Goal: Find contact information: Find contact information

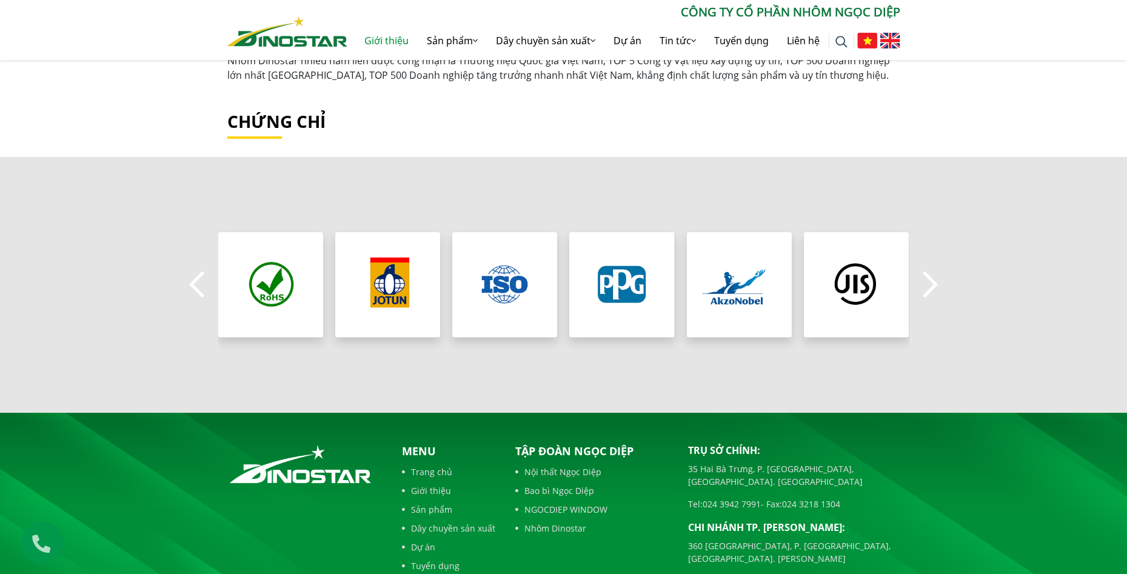
scroll to position [1129, 0]
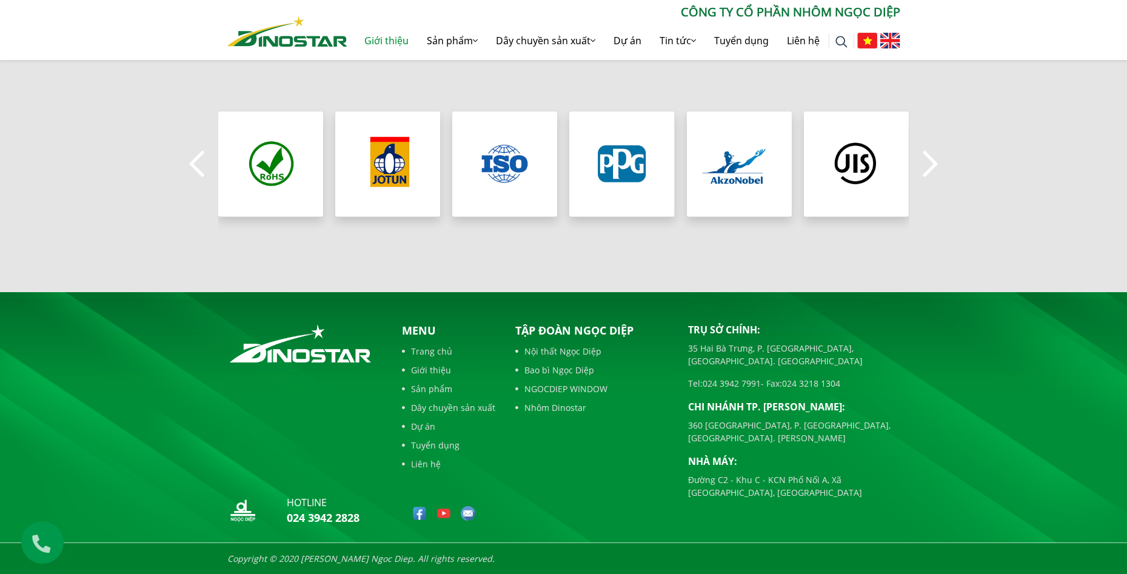
click at [432, 465] on link "Liên hệ" at bounding box center [448, 464] width 93 height 13
click at [432, 467] on link "Liên hệ" at bounding box center [448, 464] width 93 height 13
click at [432, 466] on link "Liên hệ" at bounding box center [448, 464] width 93 height 13
click at [928, 162] on button "Next" at bounding box center [930, 164] width 24 height 42
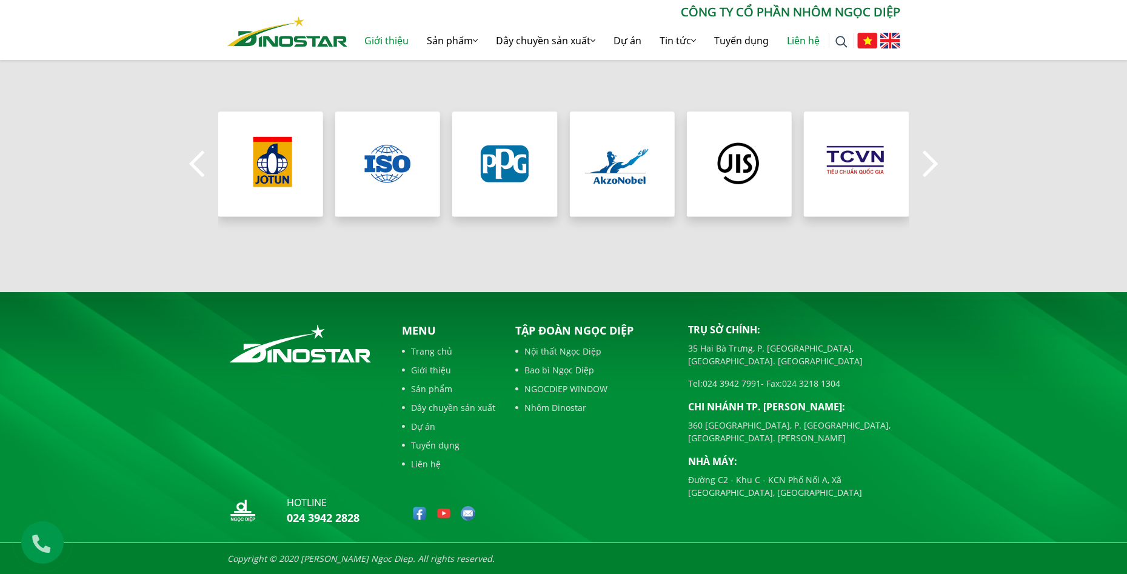
click at [798, 45] on link "Liên hệ" at bounding box center [803, 40] width 51 height 39
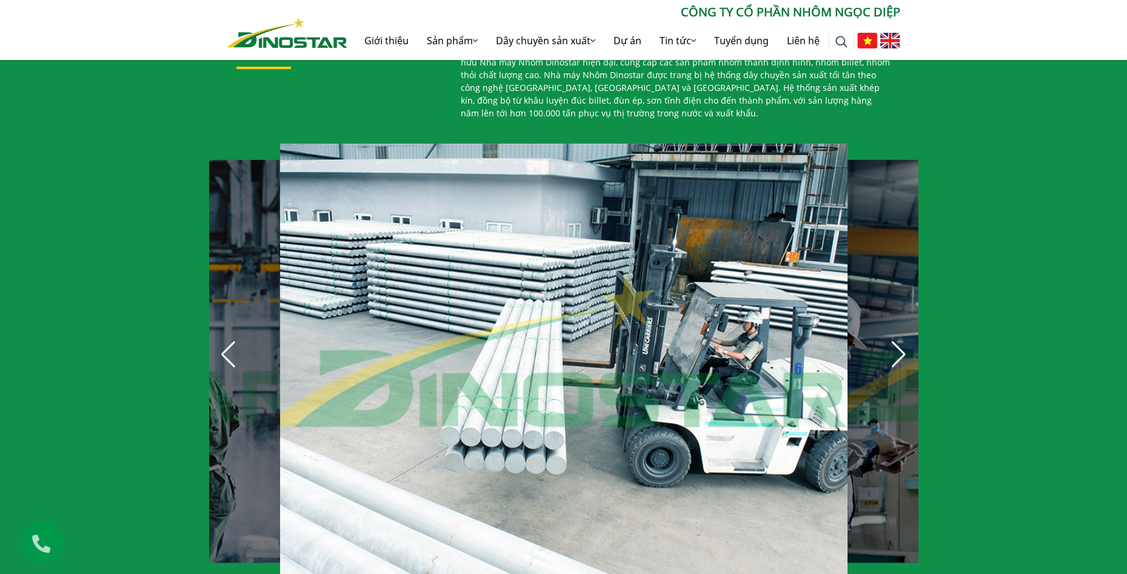
scroll to position [606, 0]
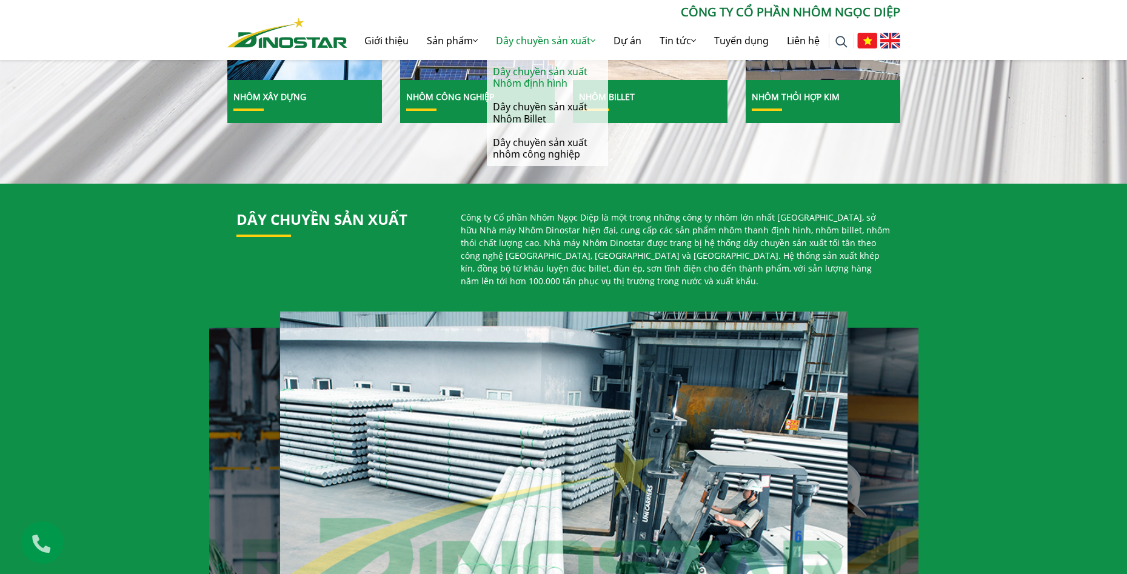
click at [523, 78] on link "Dây chuyền sản xuất Nhôm định hình" at bounding box center [547, 77] width 121 height 35
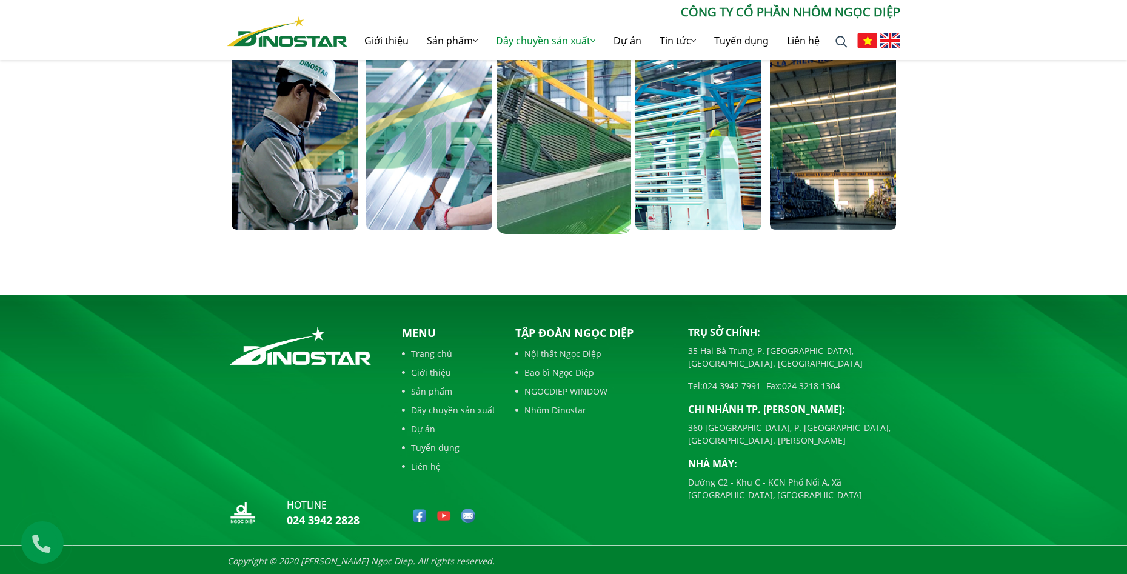
scroll to position [824, 0]
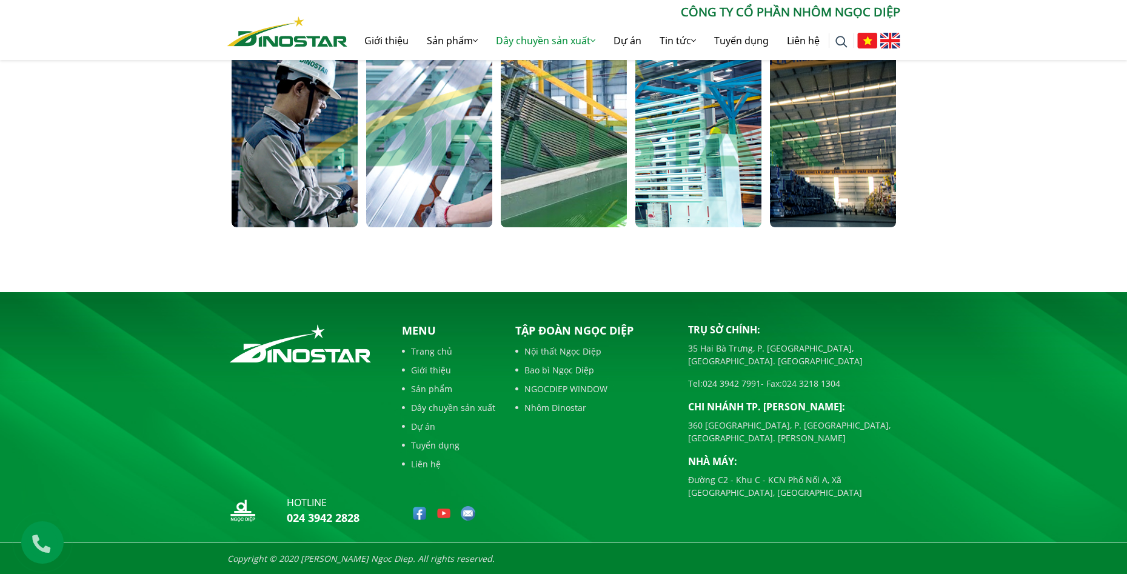
click at [430, 467] on link "Liên hệ" at bounding box center [448, 464] width 93 height 13
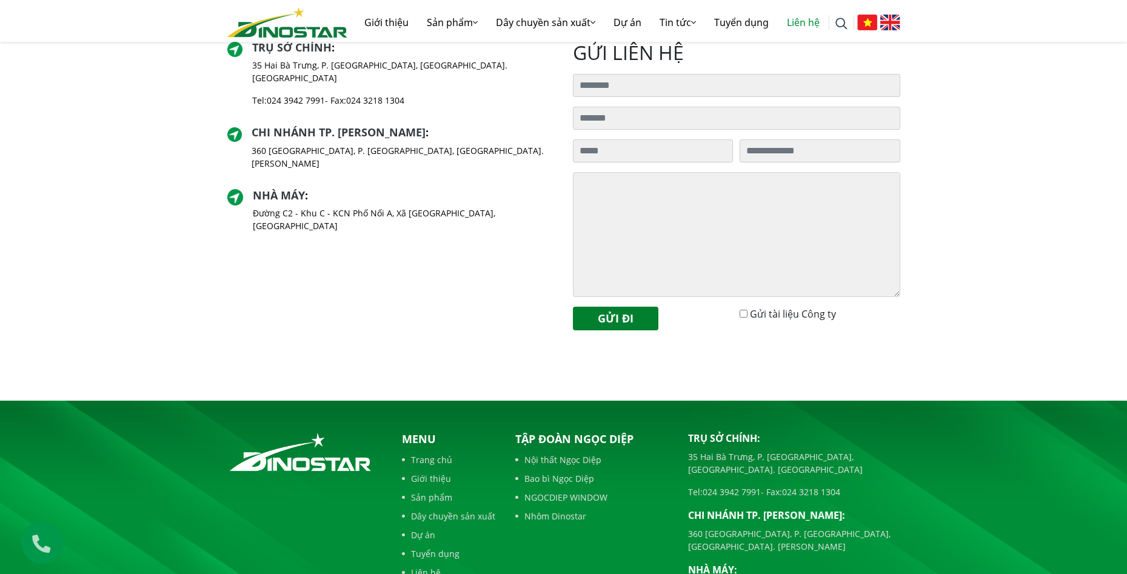
scroll to position [424, 0]
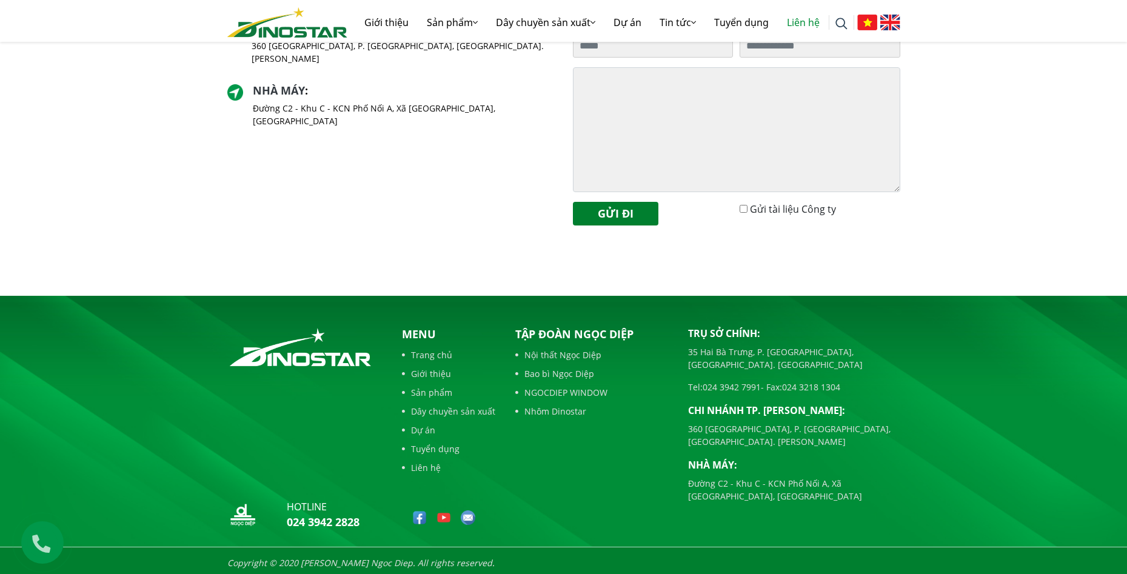
click at [425, 467] on link "Liên hệ" at bounding box center [448, 467] width 93 height 13
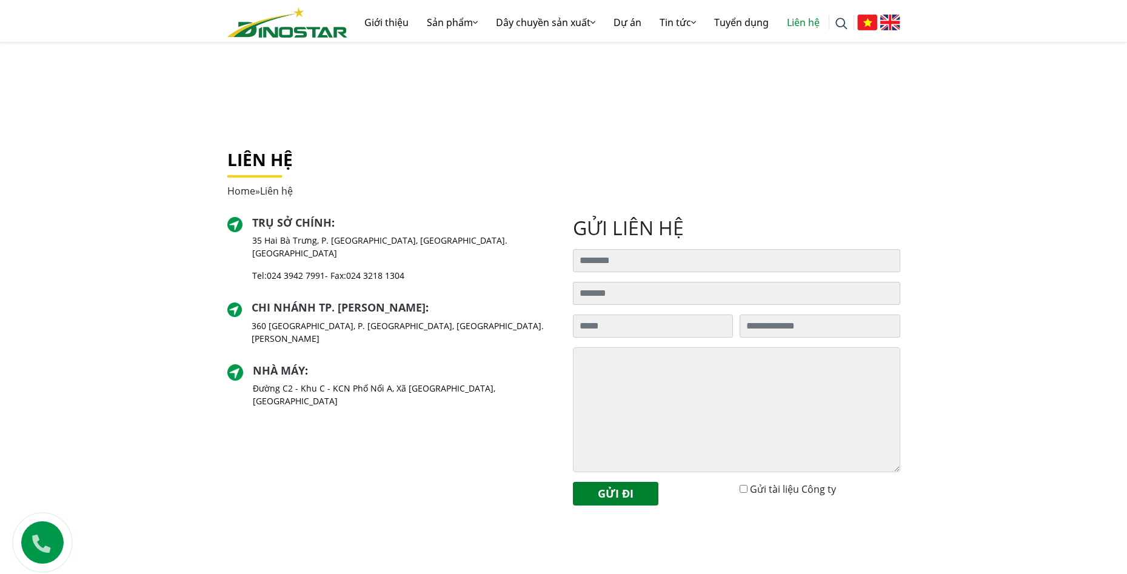
scroll to position [182, 0]
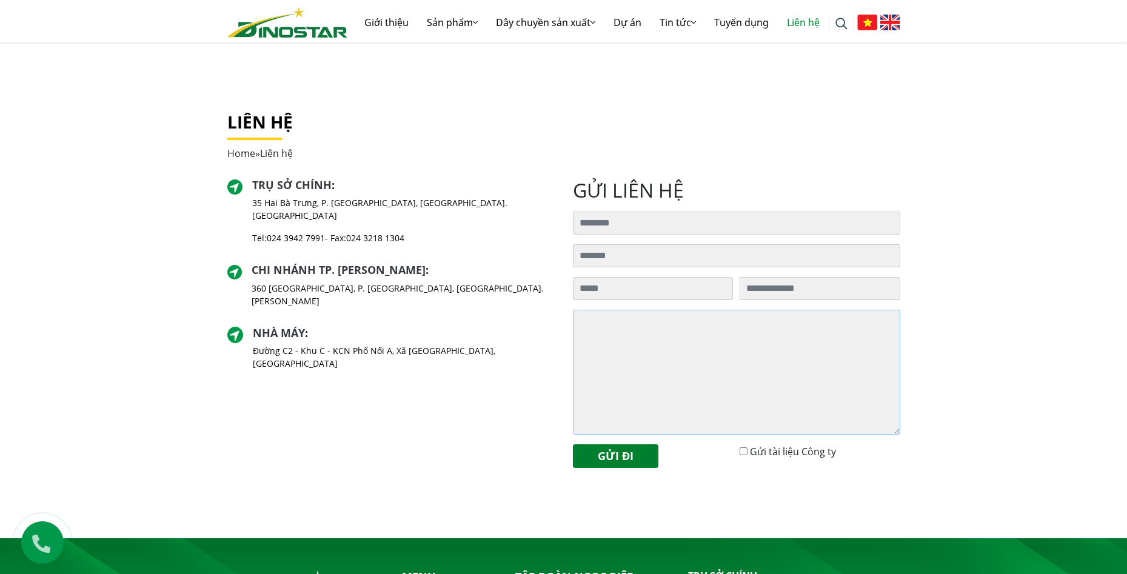
click at [626, 367] on textarea at bounding box center [736, 372] width 327 height 125
click at [605, 220] on input "Tìm kiếm cho:" at bounding box center [736, 223] width 327 height 23
type input "**********"
click at [636, 249] on input "Tìm kiếm cho:" at bounding box center [736, 255] width 327 height 23
click at [630, 226] on input "**********" at bounding box center [736, 223] width 327 height 23
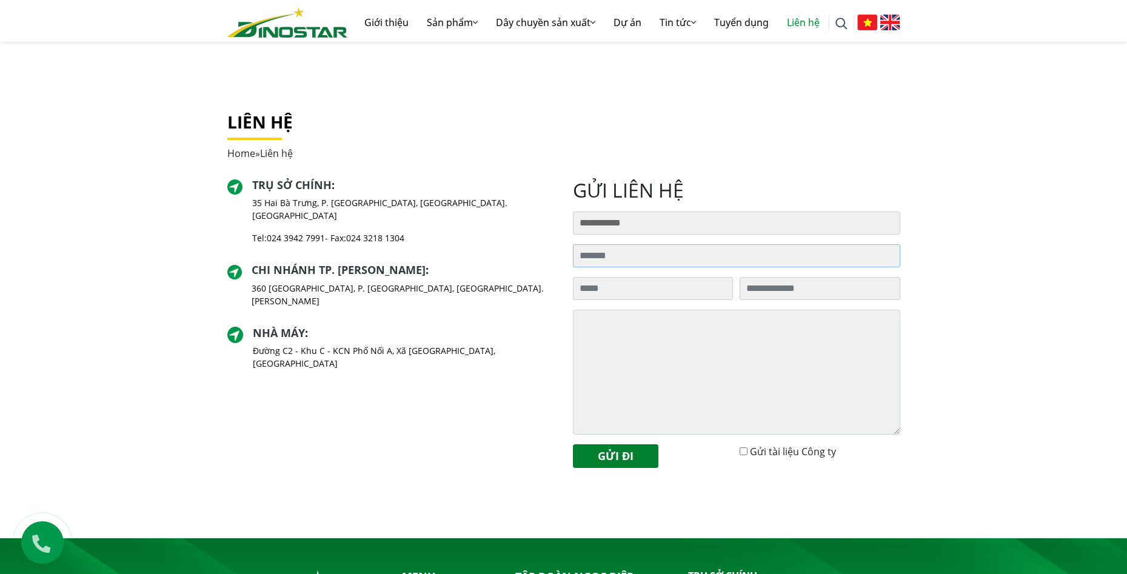
click at [610, 256] on input "Tìm kiếm cho:" at bounding box center [736, 255] width 327 height 23
type input "**********"
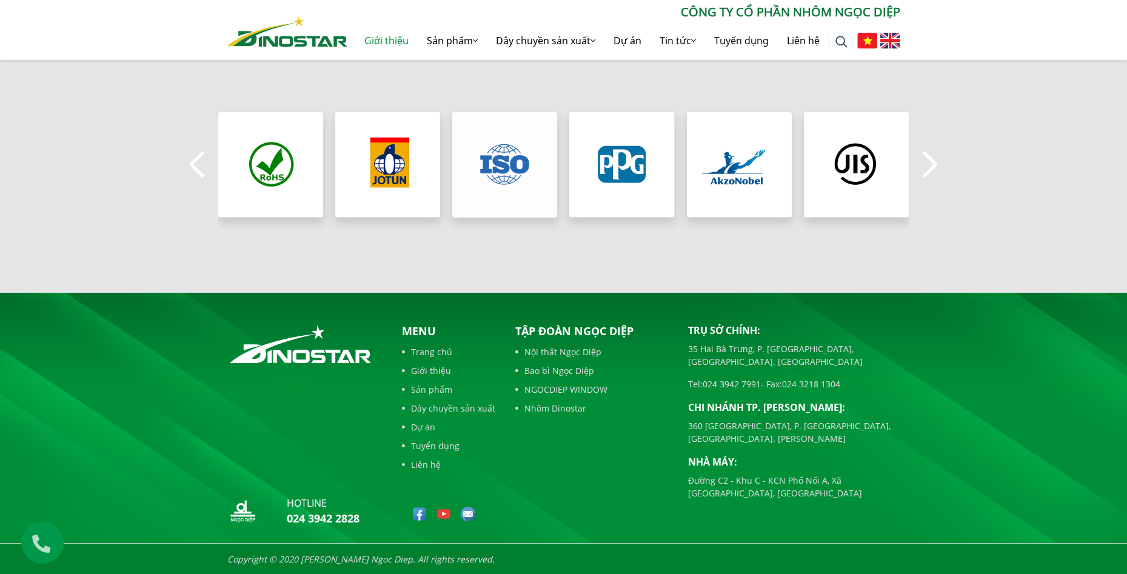
scroll to position [1129, 0]
click at [543, 409] on link "Nhôm Dinostar" at bounding box center [592, 407] width 155 height 13
click at [430, 444] on link "Tuyển dụng" at bounding box center [448, 445] width 93 height 13
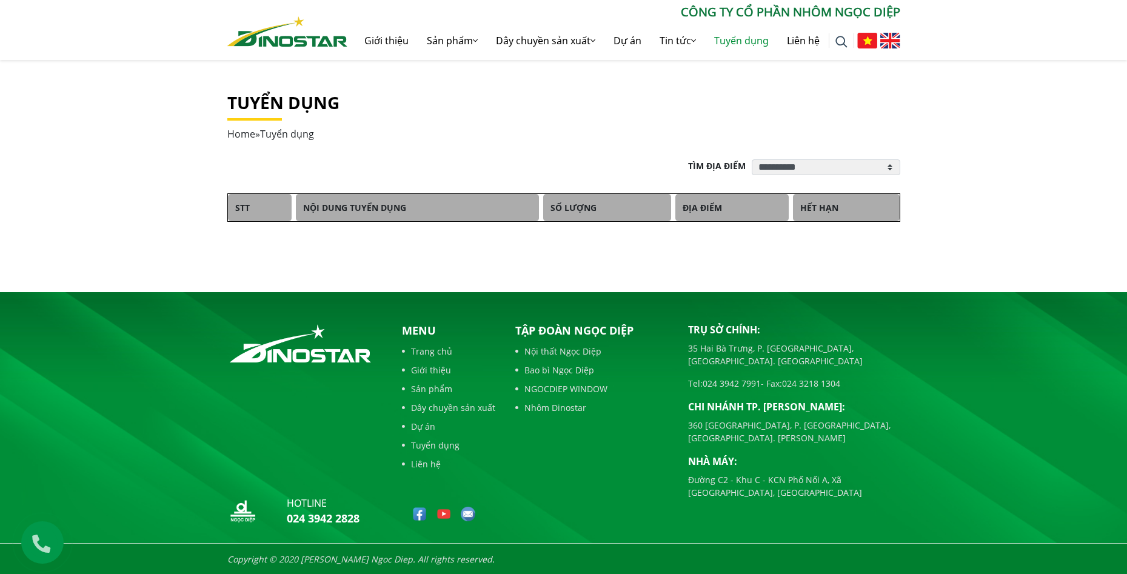
scroll to position [202, 0]
click at [550, 407] on link "Nhôm Dinostar" at bounding box center [592, 407] width 155 height 13
click at [565, 404] on link "Nhôm Dinostar" at bounding box center [592, 407] width 155 height 13
click at [429, 461] on link "Liên hệ" at bounding box center [448, 463] width 93 height 13
click at [802, 35] on link "Liên hệ" at bounding box center [803, 40] width 51 height 39
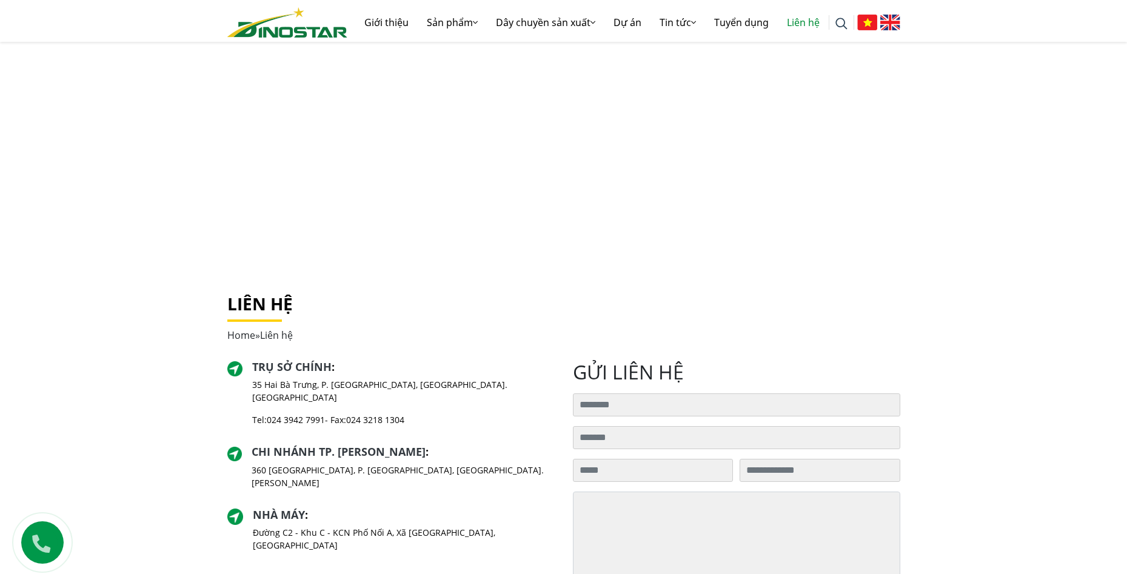
scroll to position [61, 0]
